Goal: Transaction & Acquisition: Obtain resource

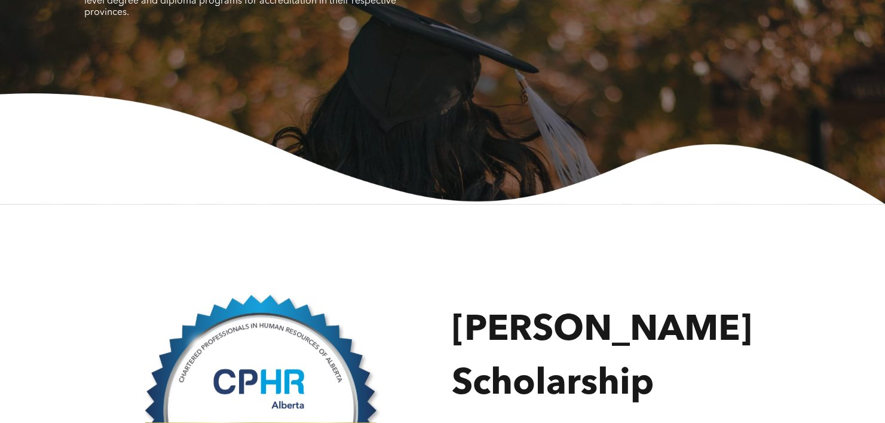
scroll to position [564, 0]
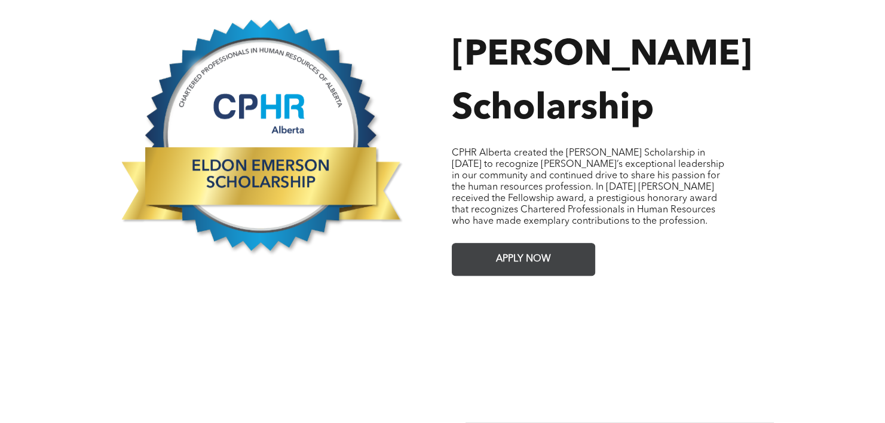
click at [569, 243] on link "APPLY NOW" at bounding box center [523, 259] width 143 height 33
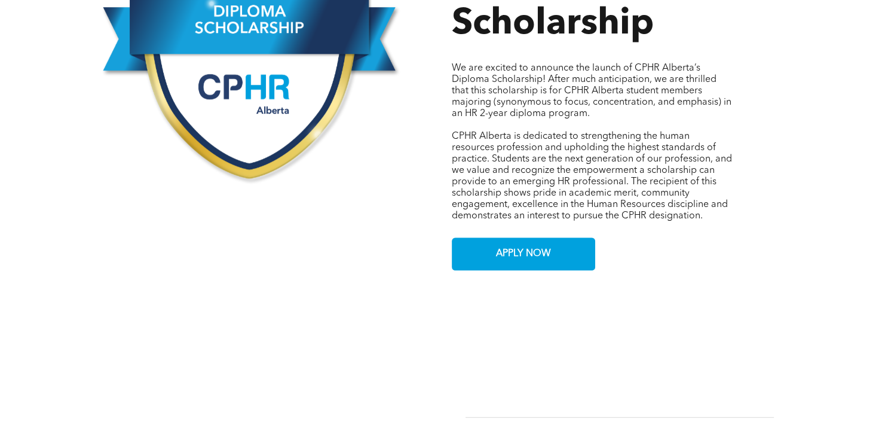
scroll to position [648, 0]
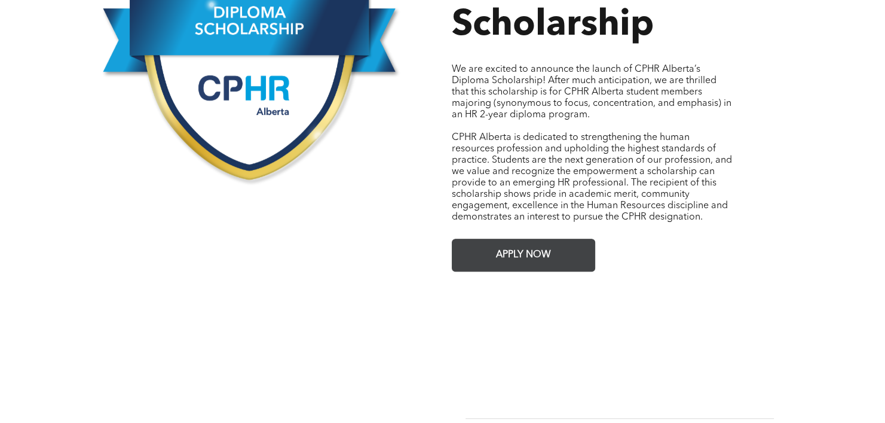
click at [481, 243] on link "APPLY NOW" at bounding box center [523, 255] width 143 height 33
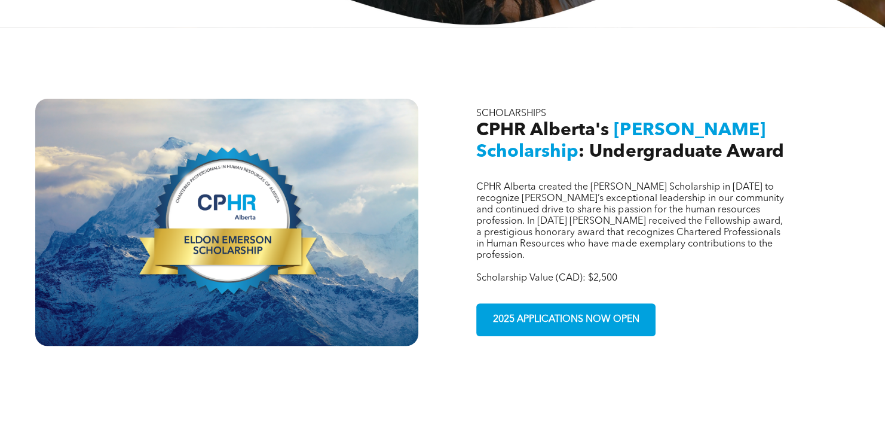
scroll to position [365, 0]
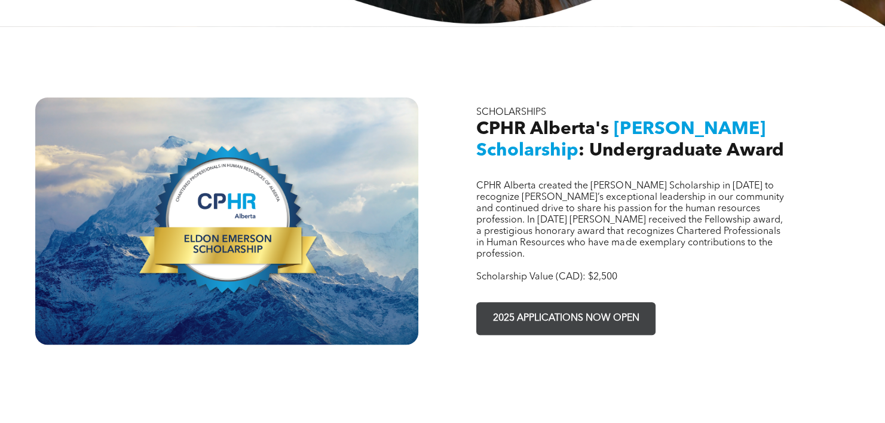
click at [634, 307] on span "2025 APPLICATIONS NOW OPEN" at bounding box center [566, 318] width 155 height 23
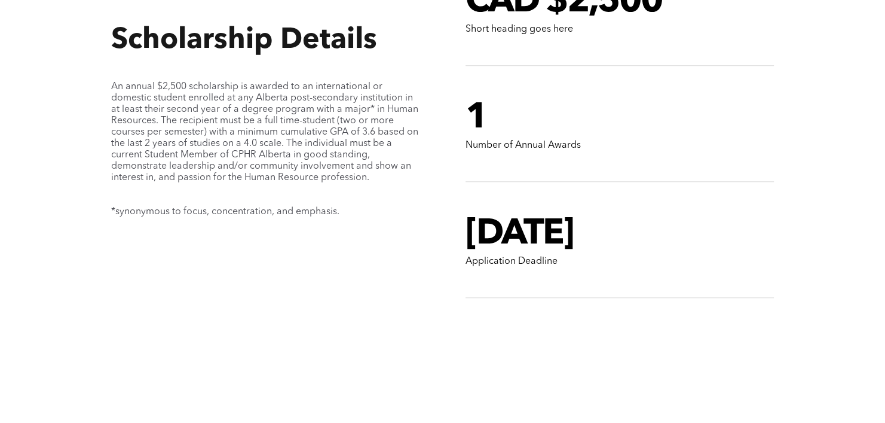
scroll to position [875, 0]
